Goal: Communication & Community: Answer question/provide support

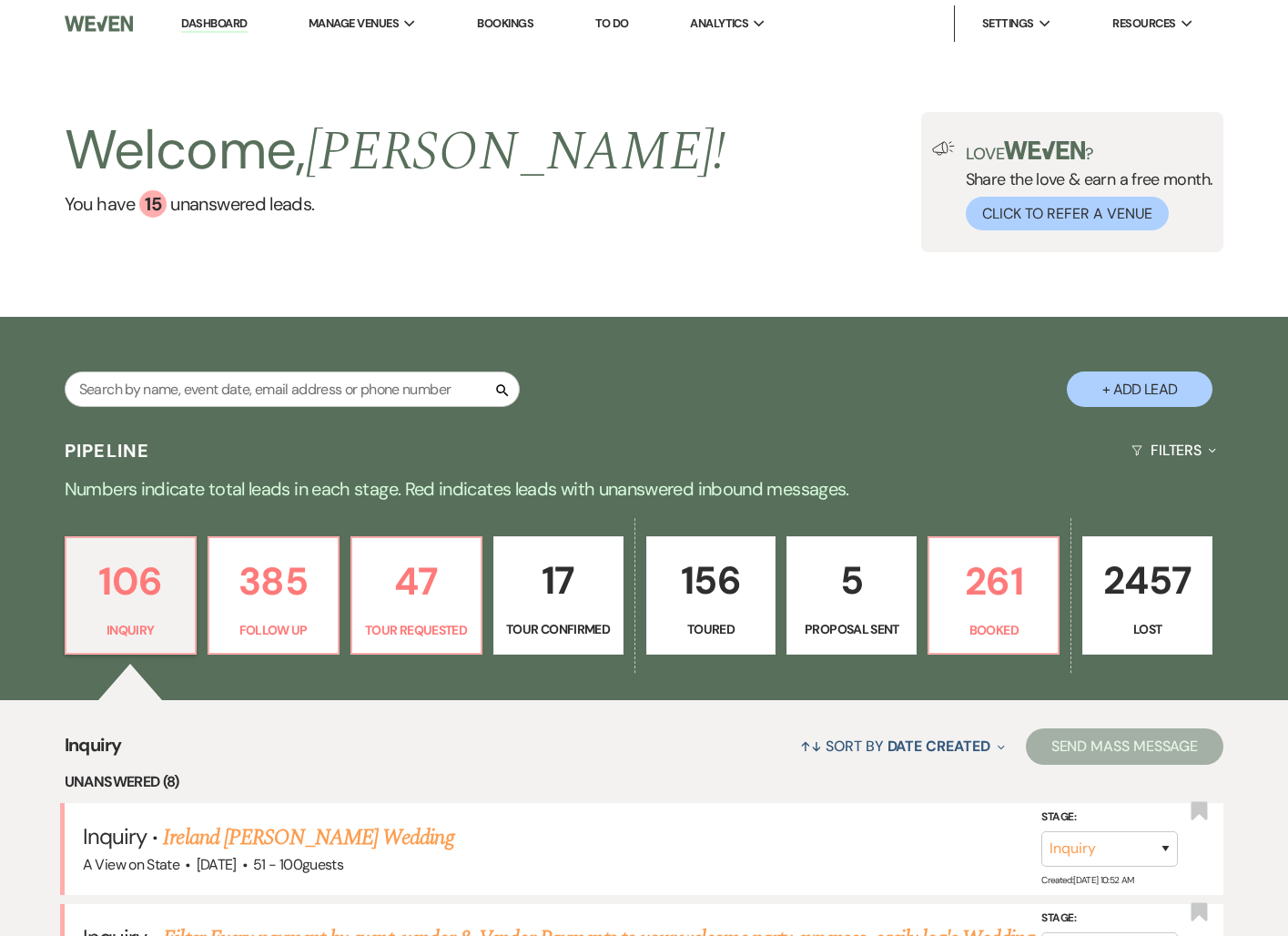
click at [492, 31] on li "Bookings" at bounding box center [506, 23] width 74 height 36
click at [504, 21] on link "Bookings" at bounding box center [505, 23] width 57 height 16
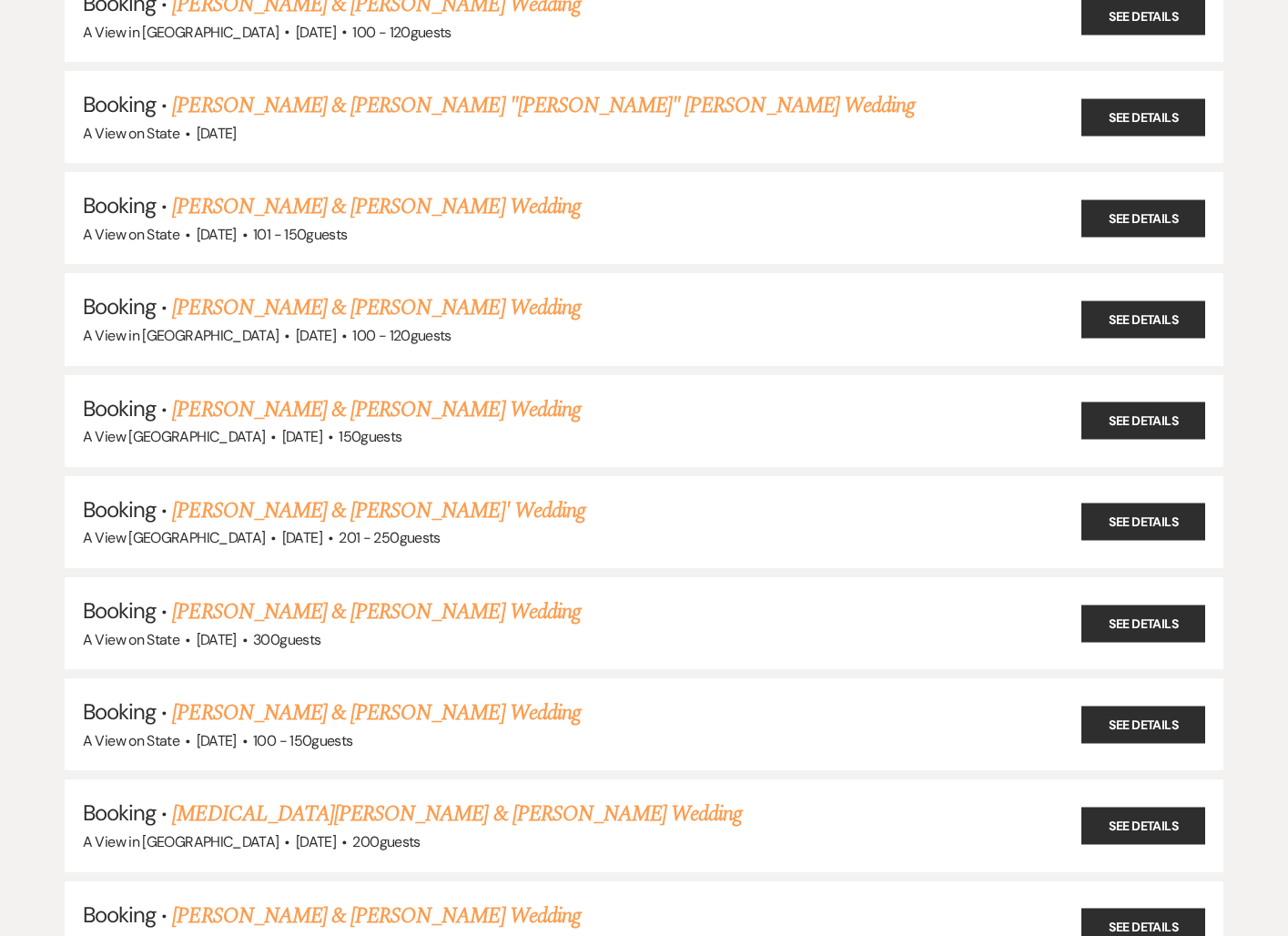
scroll to position [4205, 0]
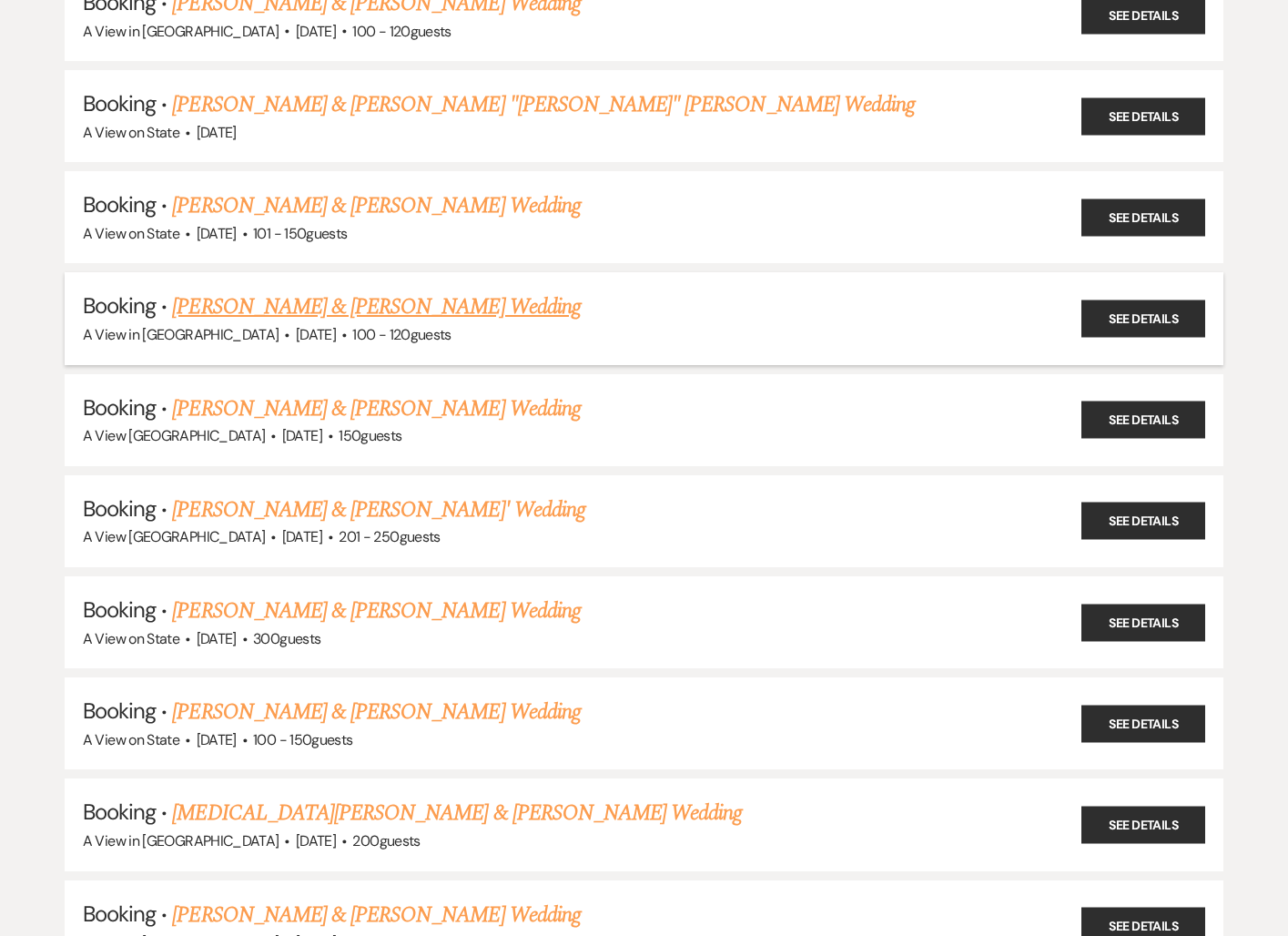
click at [388, 291] on link "[PERSON_NAME] & [PERSON_NAME] Wedding" at bounding box center [375, 307] width 408 height 33
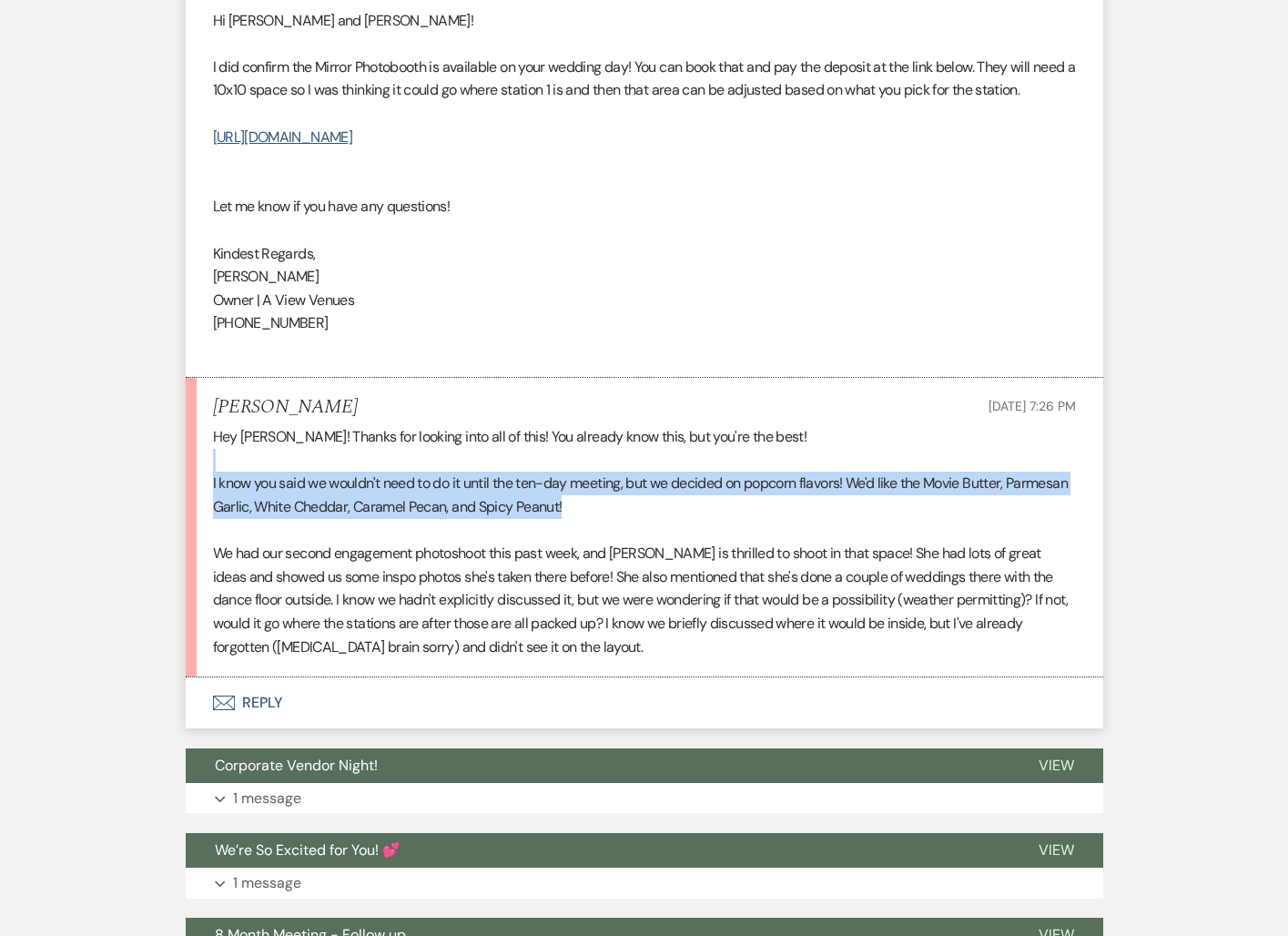
scroll to position [6419, 0]
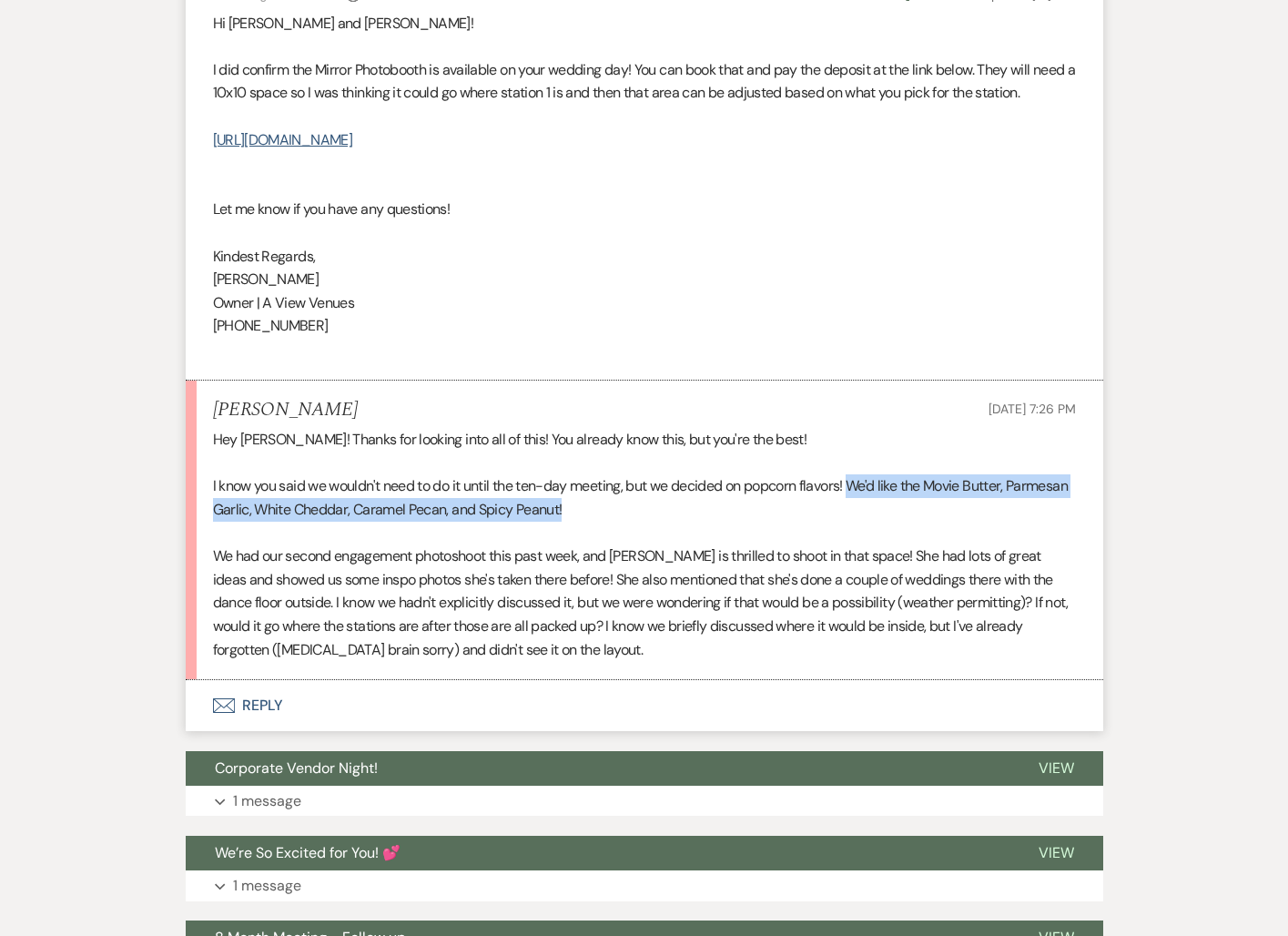
drag, startPoint x: 635, startPoint y: 507, endPoint x: 856, endPoint y: 484, distance: 222.2
click at [856, 484] on p "I know you said we wouldn't need to do it until the ten-day meeting, but we dec…" at bounding box center [644, 497] width 863 height 46
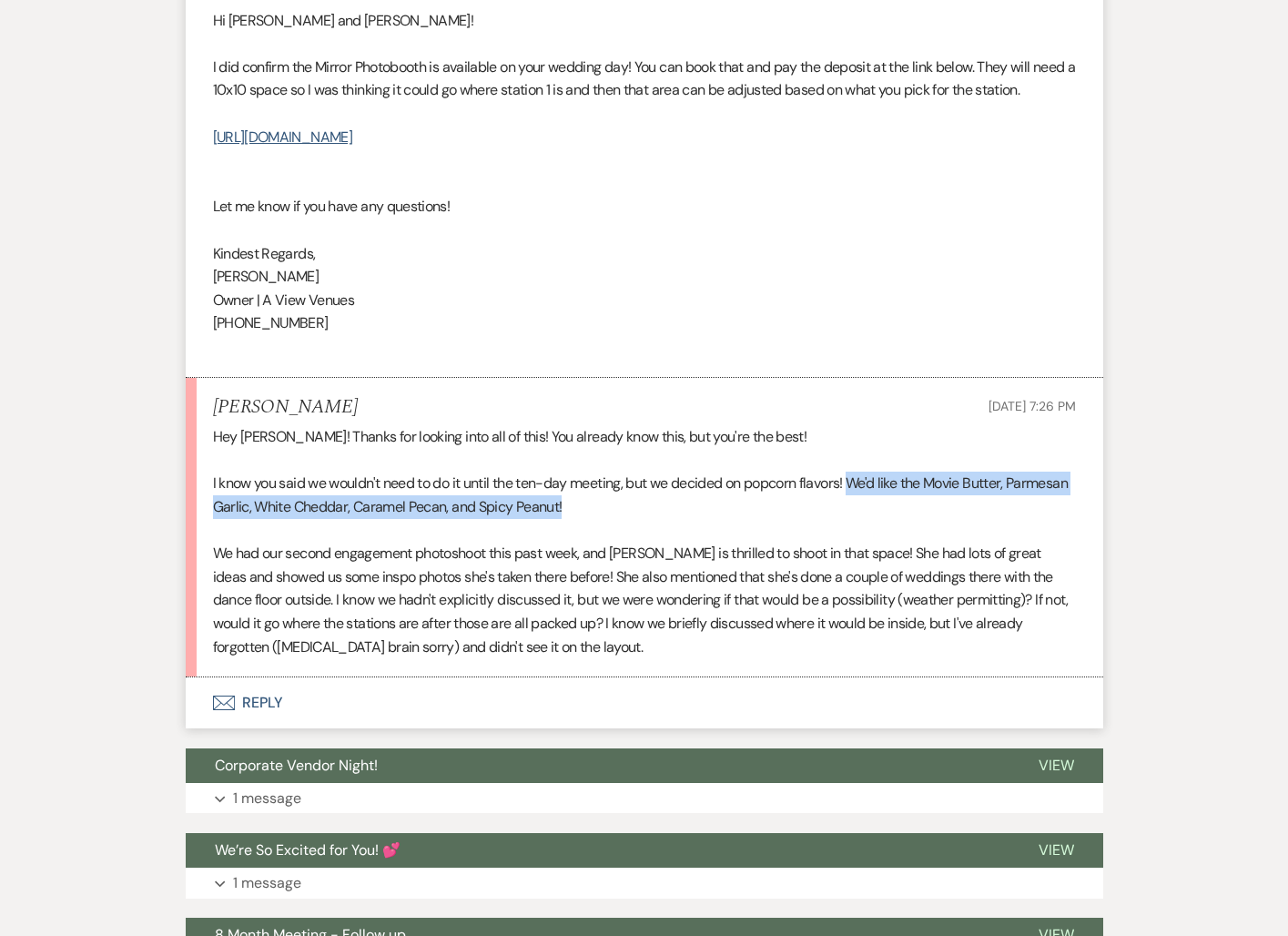
copy p "We'd like the Movie Butter, Parmesan Garlic, White Cheddar, Caramel Pecan, and …"
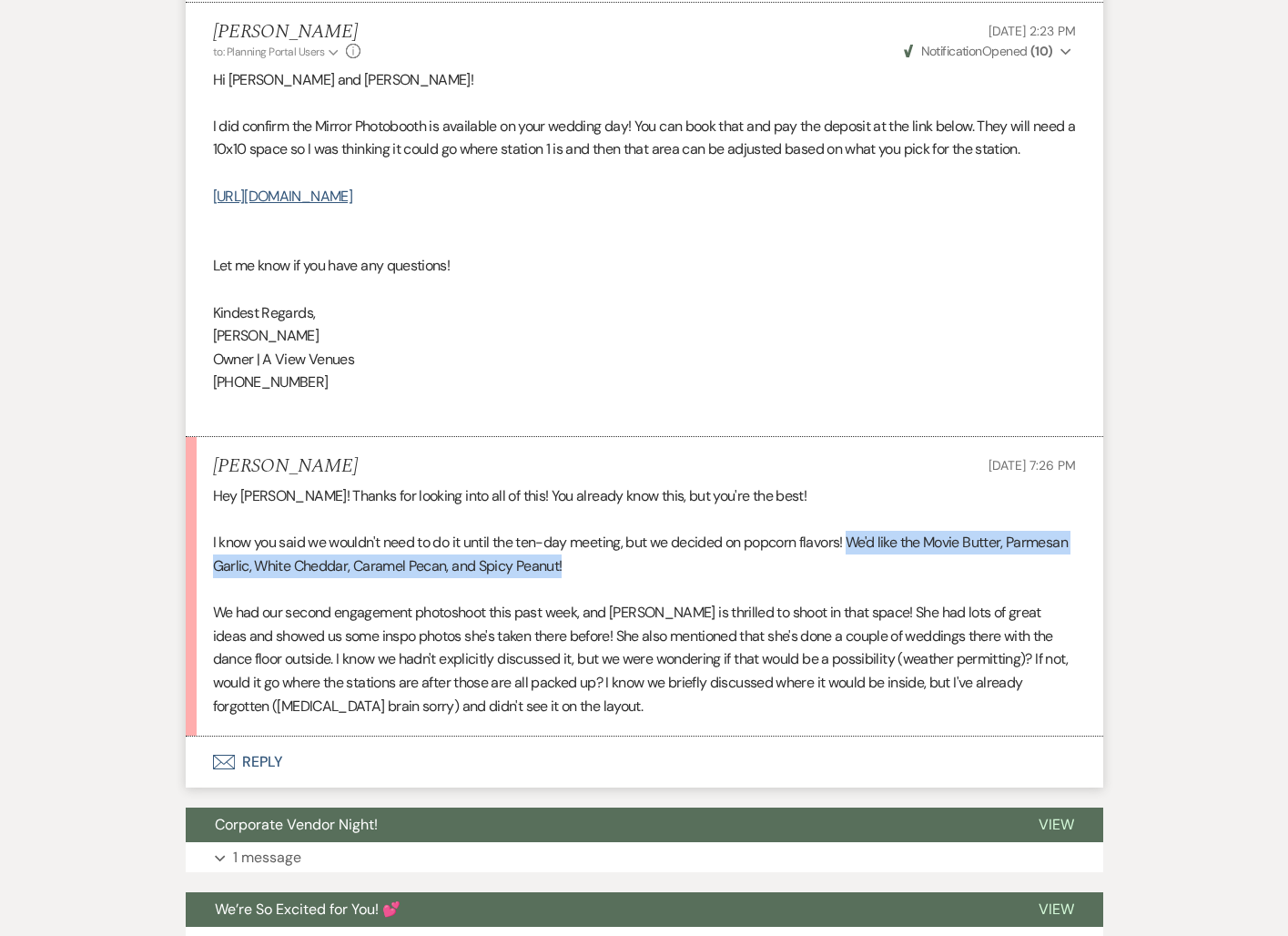
scroll to position [6370, 0]
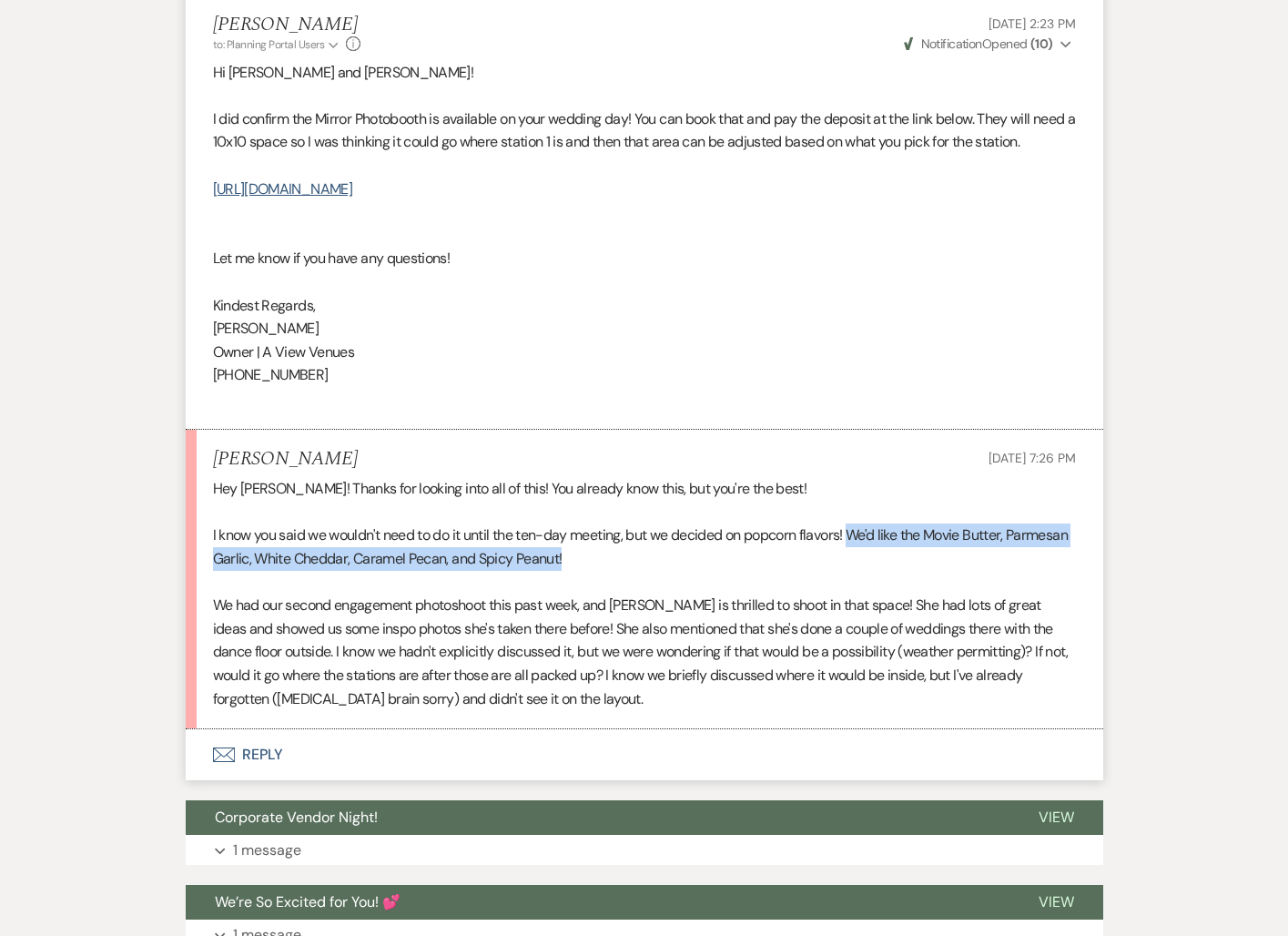
click at [263, 753] on button "Envelope Reply" at bounding box center [645, 755] width 918 height 51
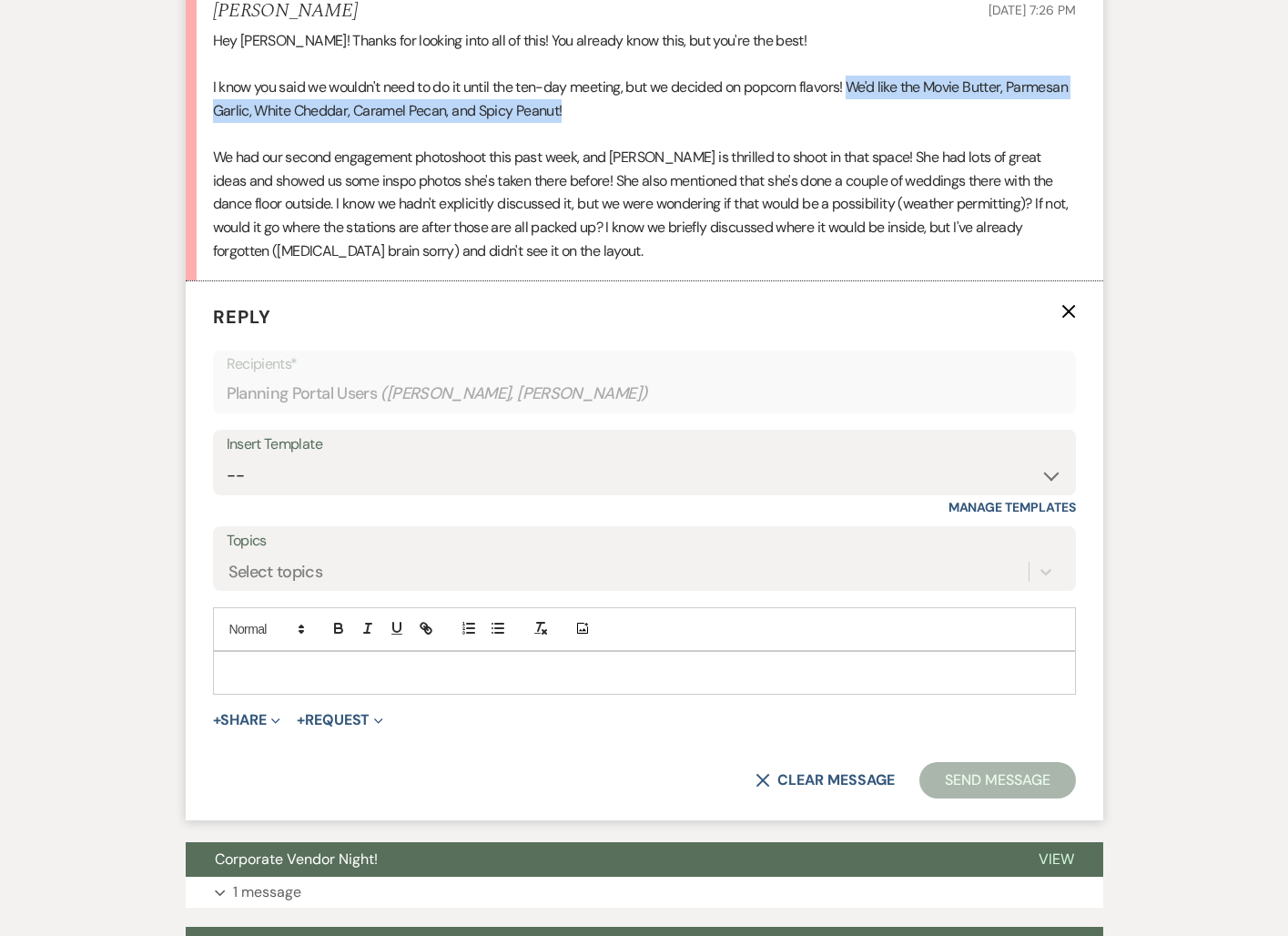
scroll to position [6820, 0]
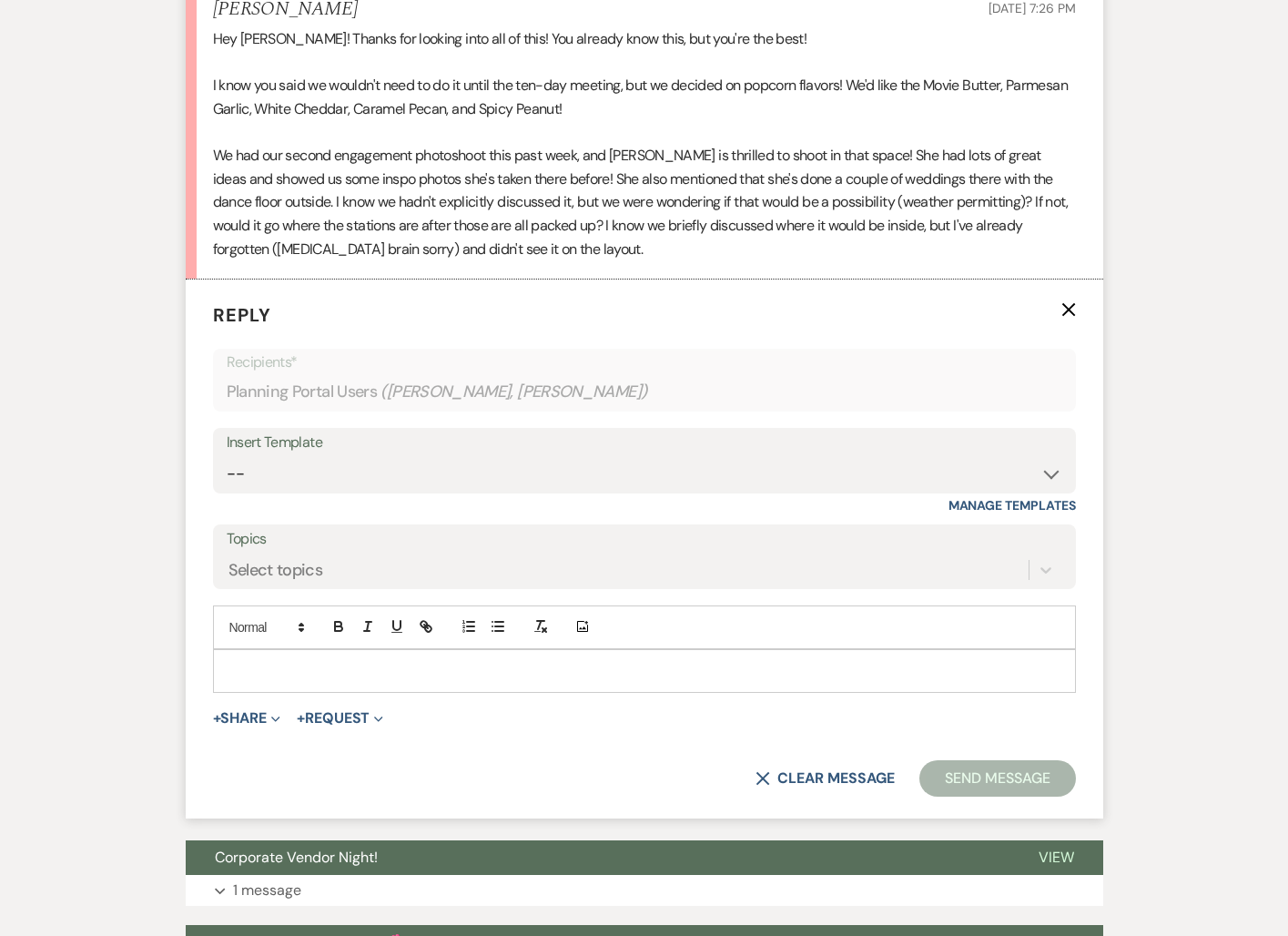
click at [269, 671] on p at bounding box center [644, 671] width 834 height 20
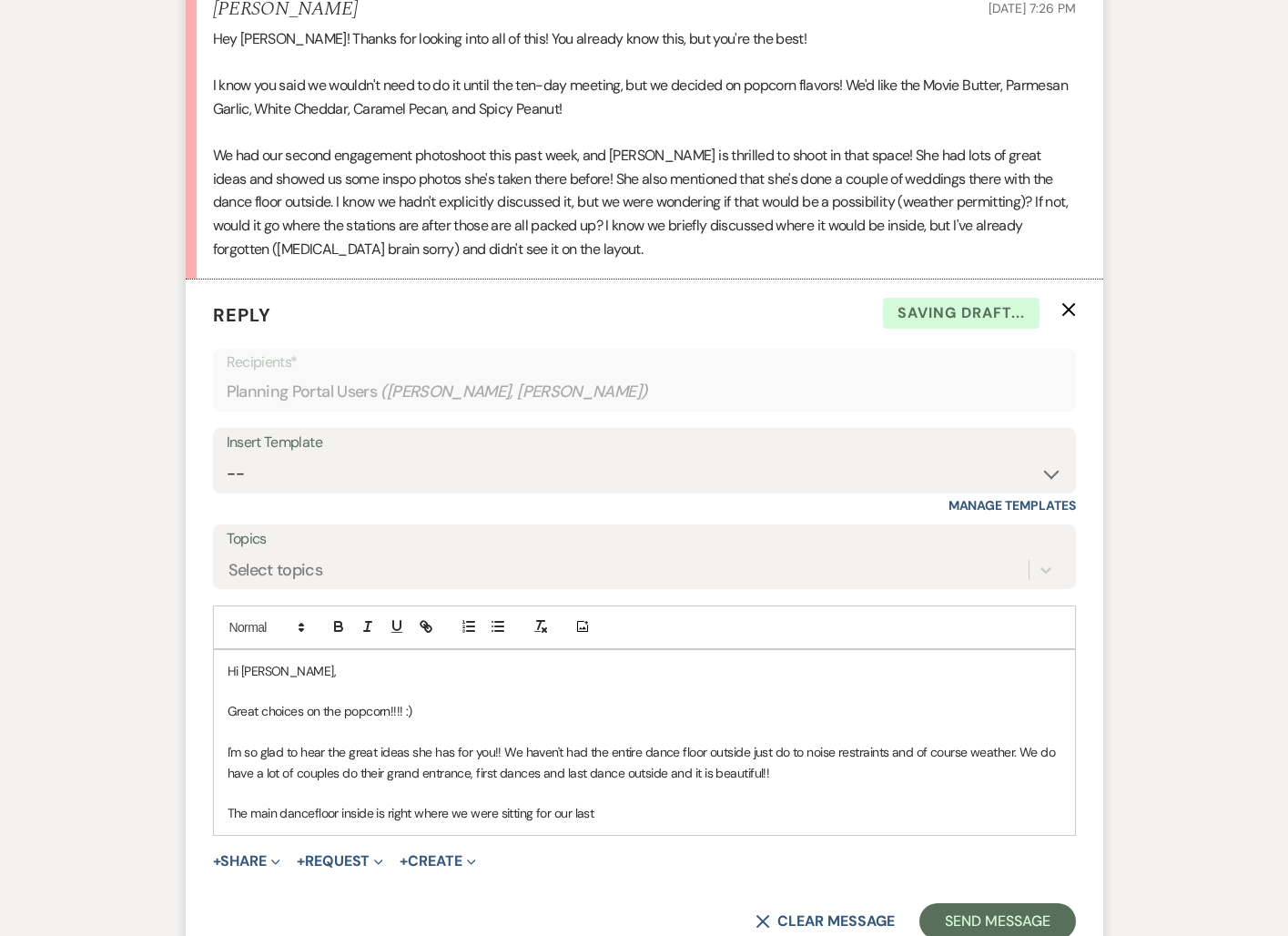
click at [819, 762] on p "I'm so glad to hear the great ideas she has for you!! We haven't had the entire…" at bounding box center [644, 763] width 834 height 41
click at [314, 813] on p "The main dancefloor inside is right where we were sitting for our last" at bounding box center [644, 813] width 834 height 20
click at [632, 825] on div "Hi [PERSON_NAME], Great choices on the popcorn!!!! :) I'm so glad to hear the g…" at bounding box center [644, 743] width 861 height 185
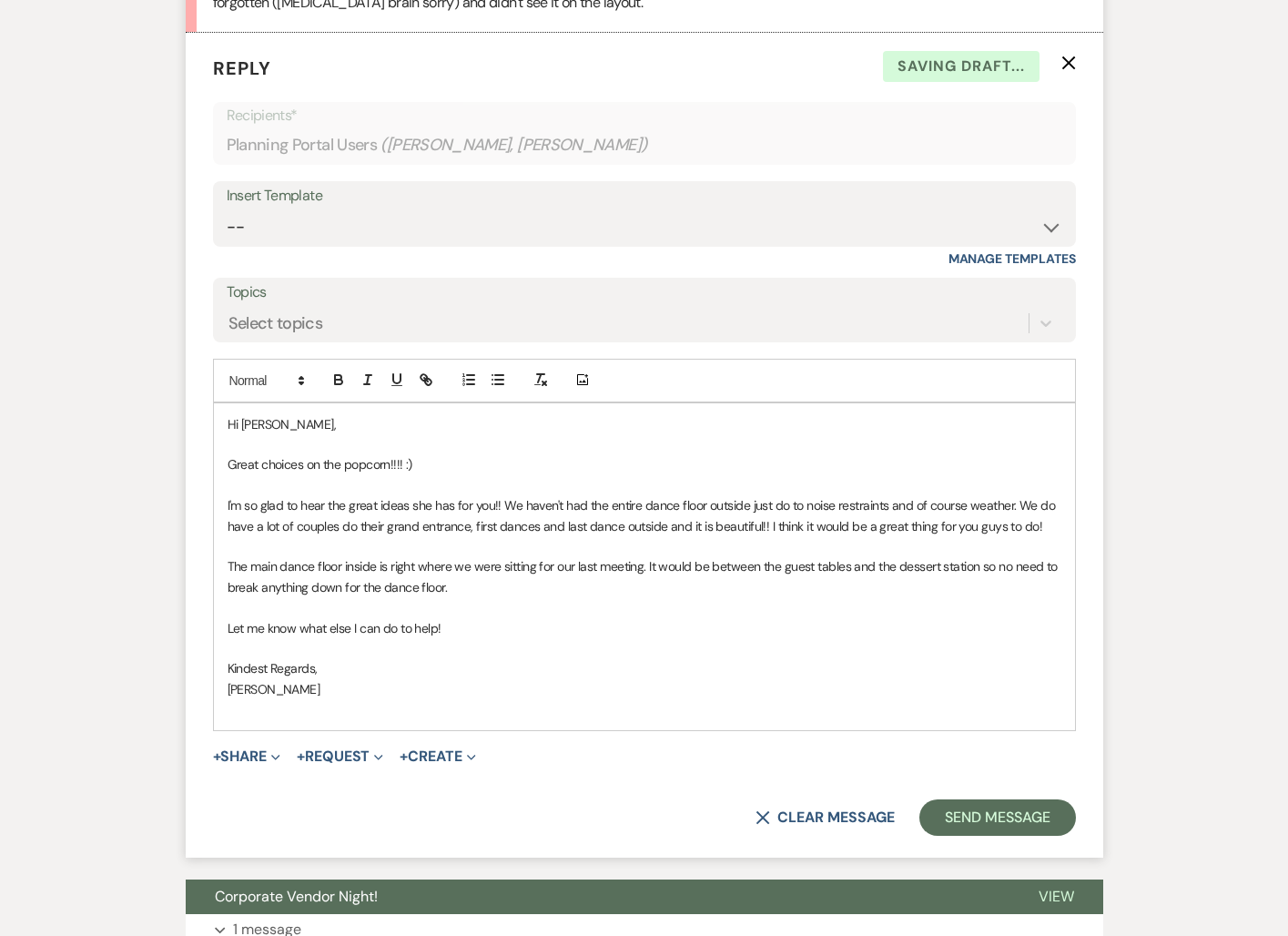
scroll to position [7104, 0]
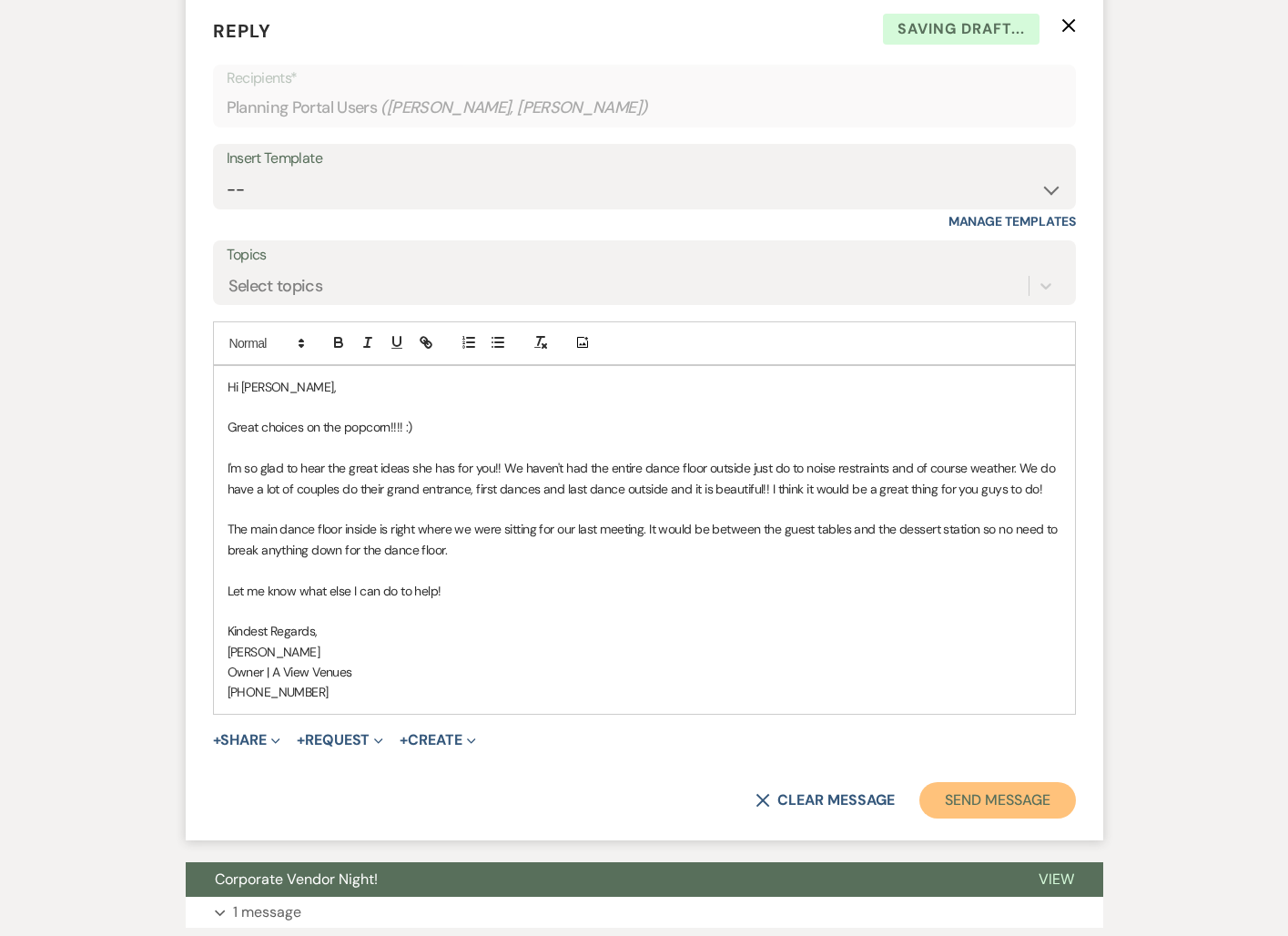
click at [1007, 785] on button "Send Message" at bounding box center [998, 800] width 156 height 36
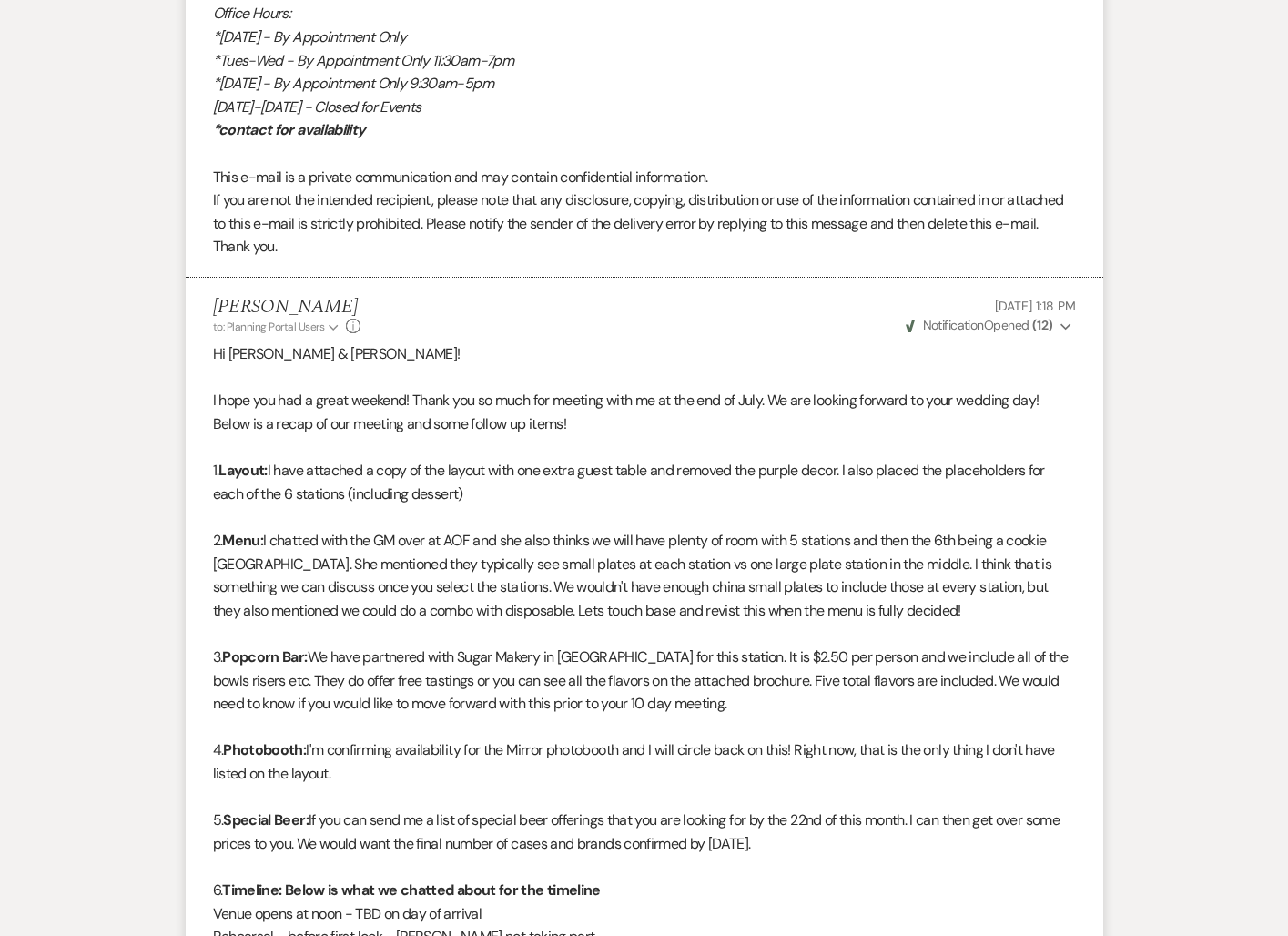
scroll to position [4832, 0]
